Goal: Information Seeking & Learning: Learn about a topic

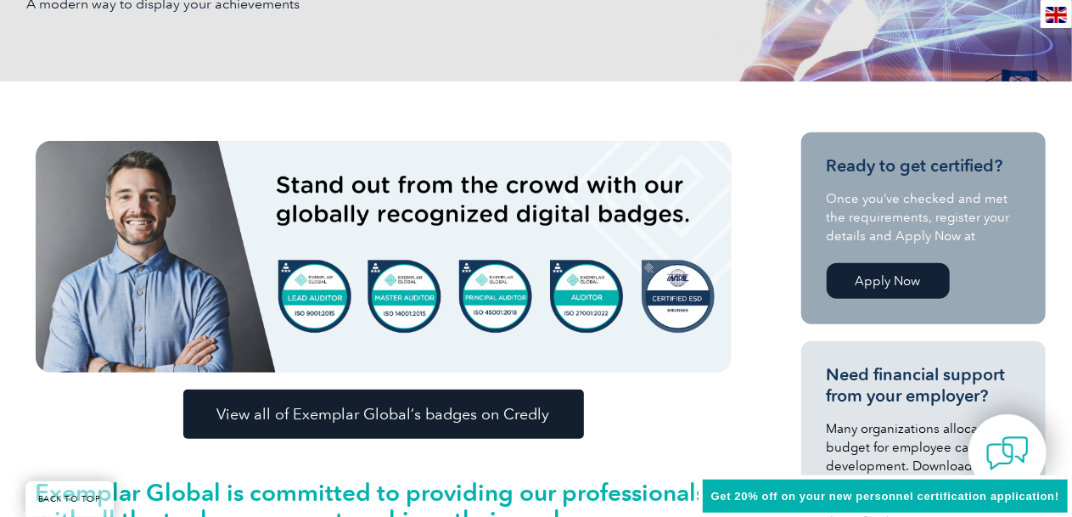
scroll to position [340, 0]
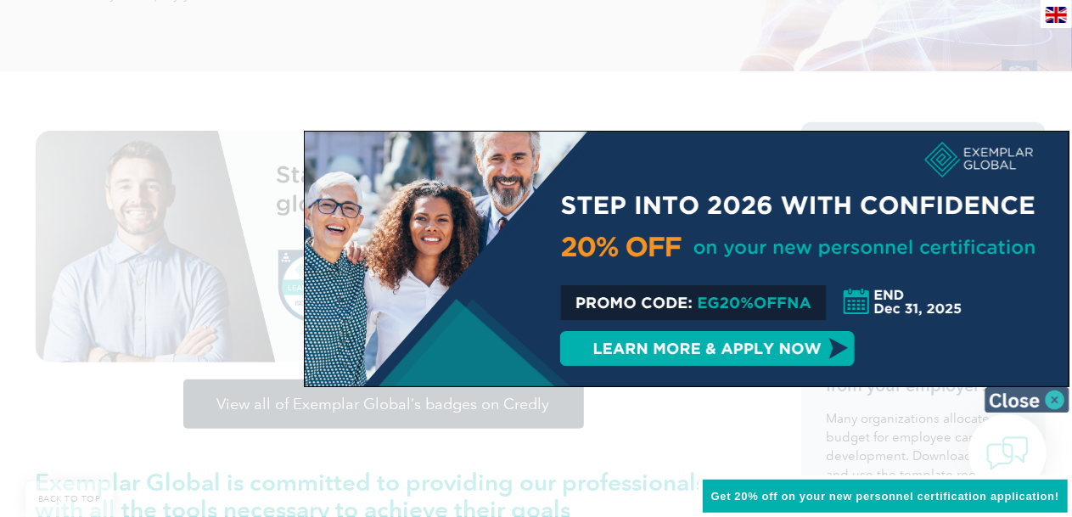
click at [1060, 397] on img at bounding box center [1027, 399] width 85 height 25
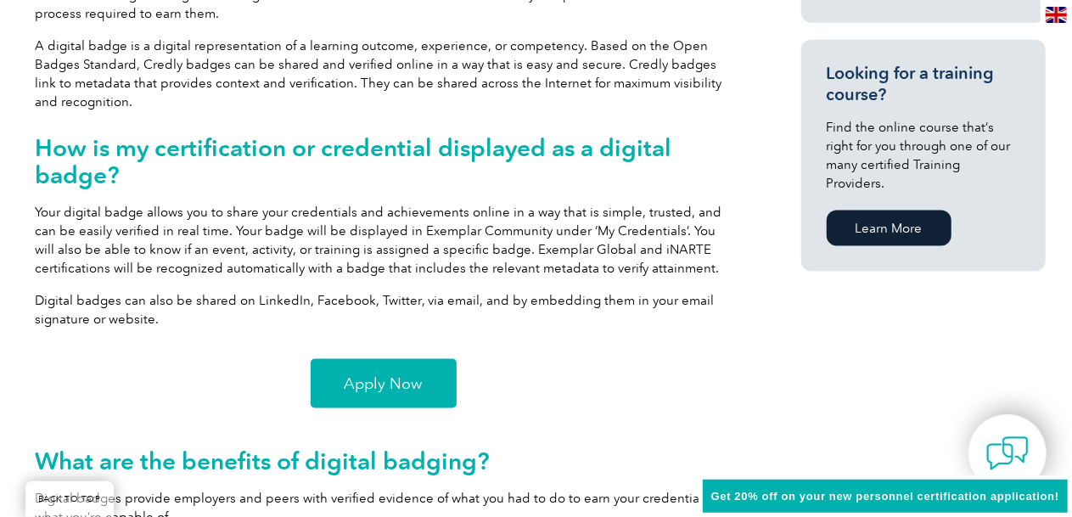
scroll to position [1189, 0]
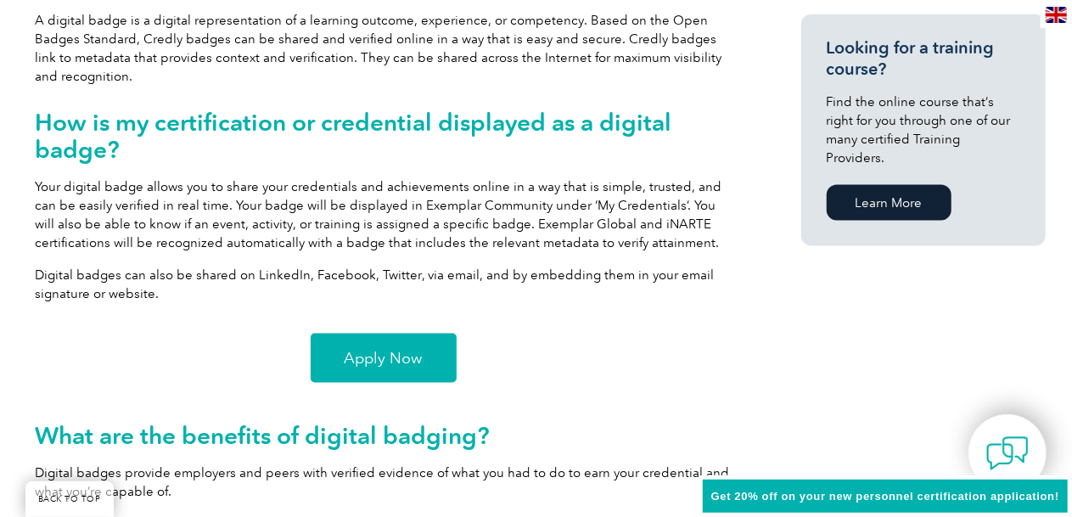
click at [413, 362] on span "Apply Now" at bounding box center [384, 358] width 78 height 15
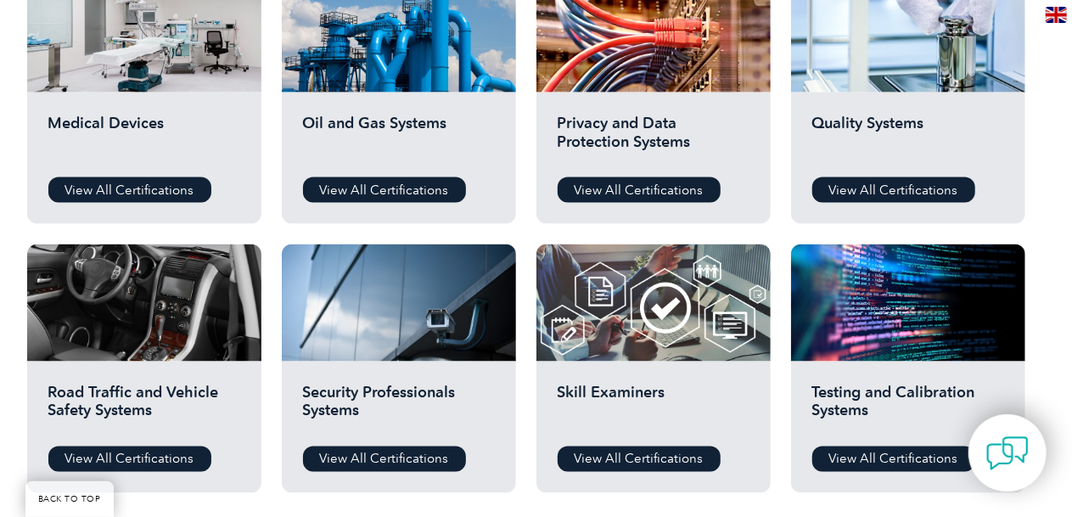
scroll to position [1189, 0]
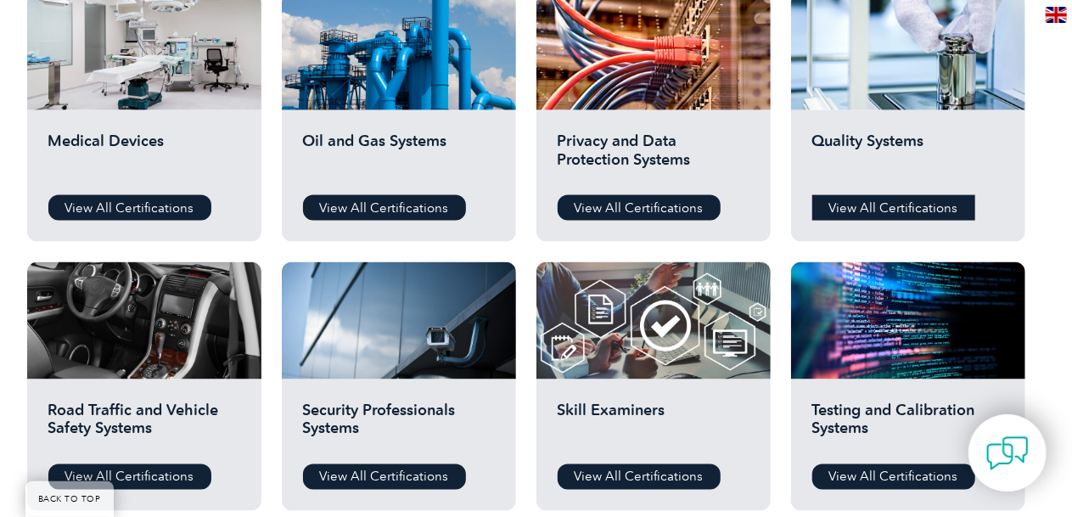
click at [842, 197] on link "View All Certifications" at bounding box center [894, 207] width 163 height 25
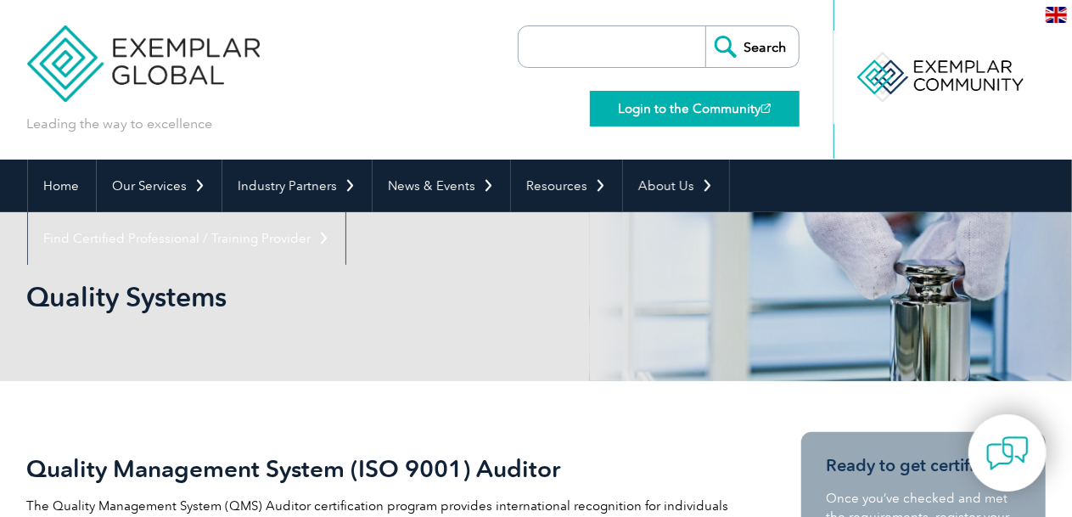
click at [702, 112] on link "Login to the Community" at bounding box center [695, 109] width 210 height 36
